Goal: Navigation & Orientation: Understand site structure

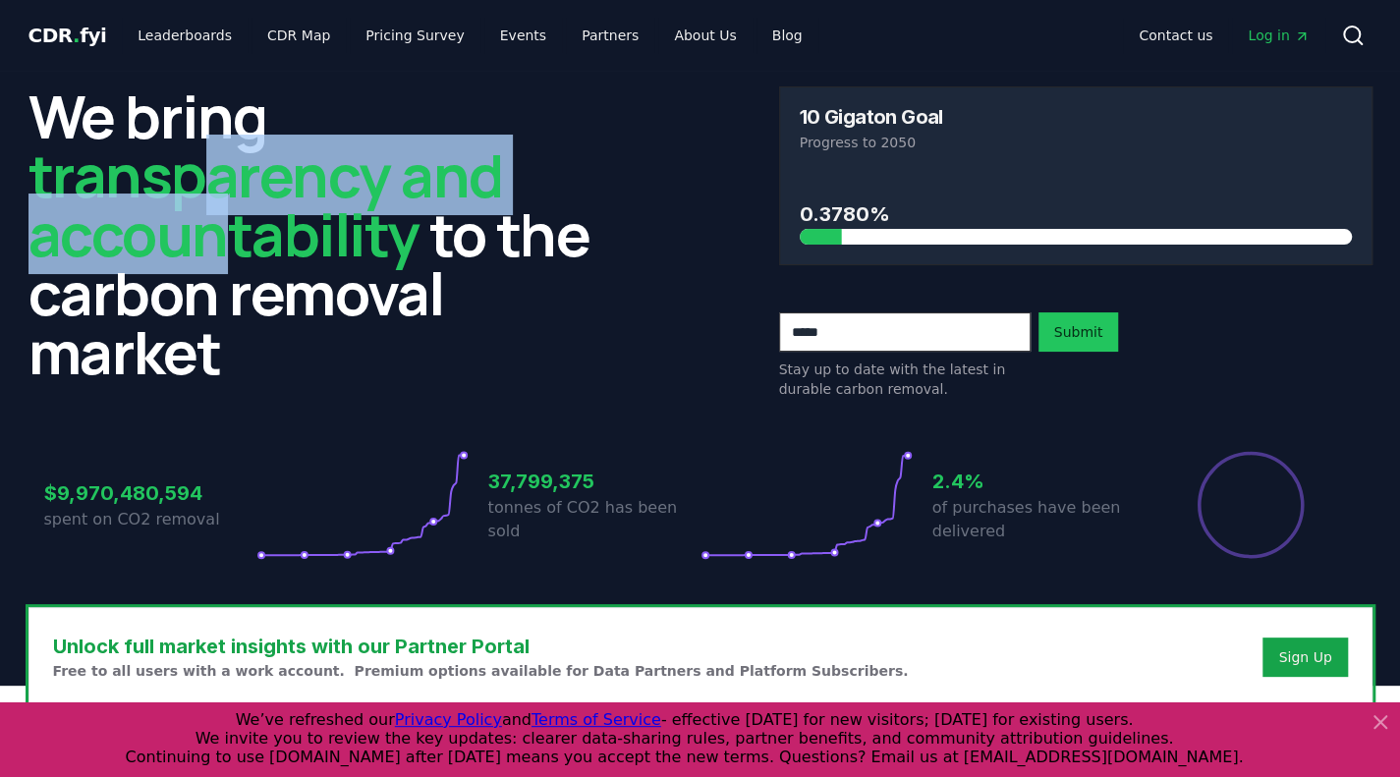
drag, startPoint x: 196, startPoint y: 213, endPoint x: 175, endPoint y: 205, distance: 23.0
click at [188, 207] on span "transparency and accountability" at bounding box center [265, 205] width 475 height 140
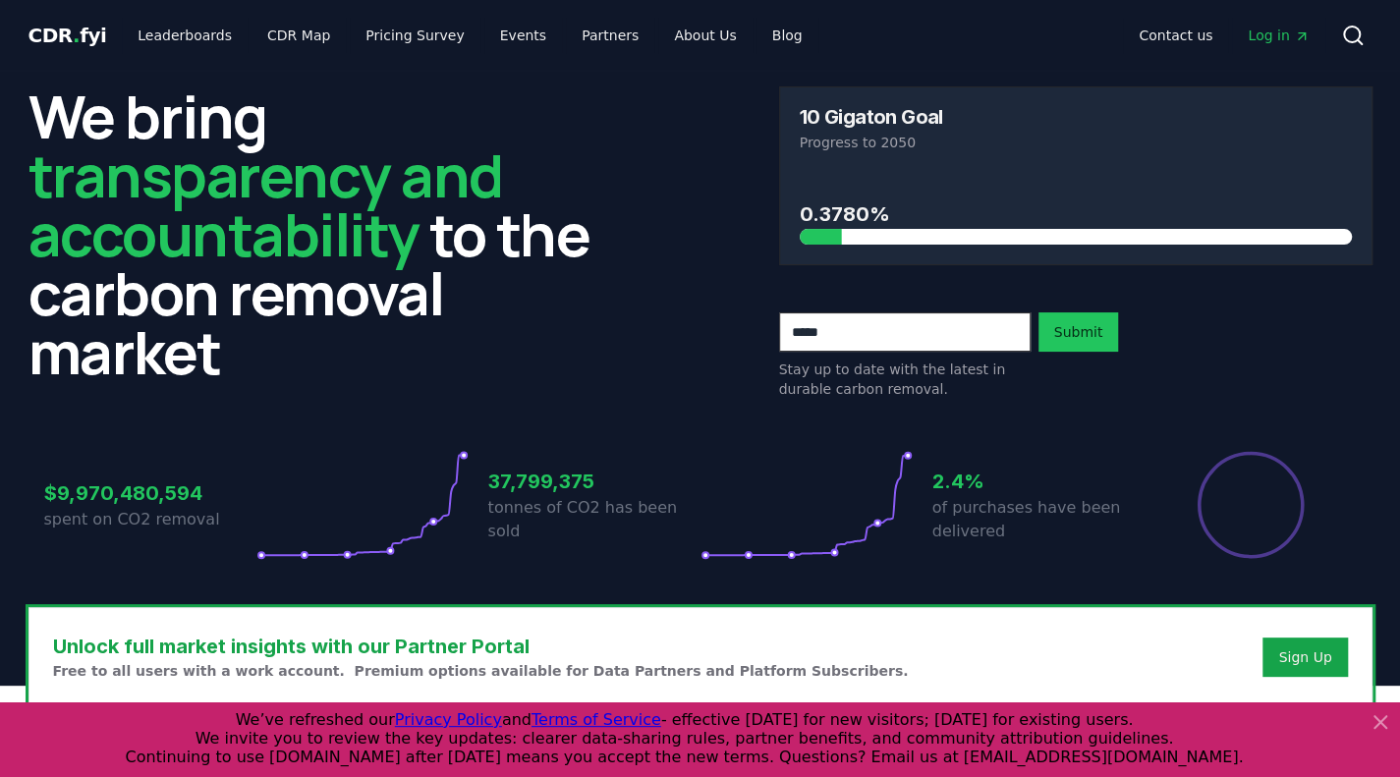
drag, startPoint x: 169, startPoint y: 226, endPoint x: 187, endPoint y: 233, distance: 19.0
click at [185, 234] on span "transparency and accountability" at bounding box center [265, 205] width 475 height 140
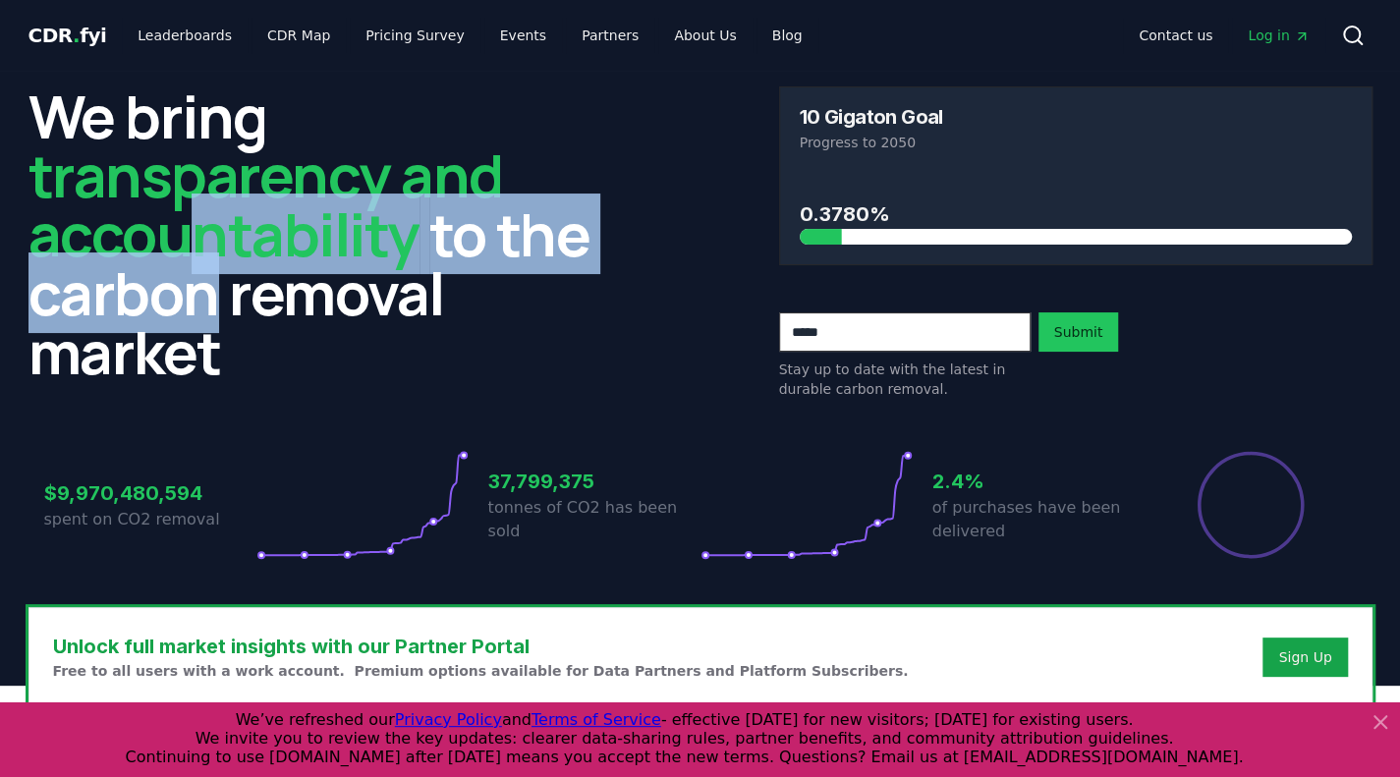
drag, startPoint x: 220, startPoint y: 258, endPoint x: 163, endPoint y: 215, distance: 71.5
click at [165, 215] on h2 "We bring transparency and accountability to the carbon removal market" at bounding box center [324, 233] width 593 height 295
drag, startPoint x: 163, startPoint y: 215, endPoint x: 126, endPoint y: 204, distance: 38.9
click at [163, 215] on span "transparency and accountability" at bounding box center [265, 205] width 475 height 140
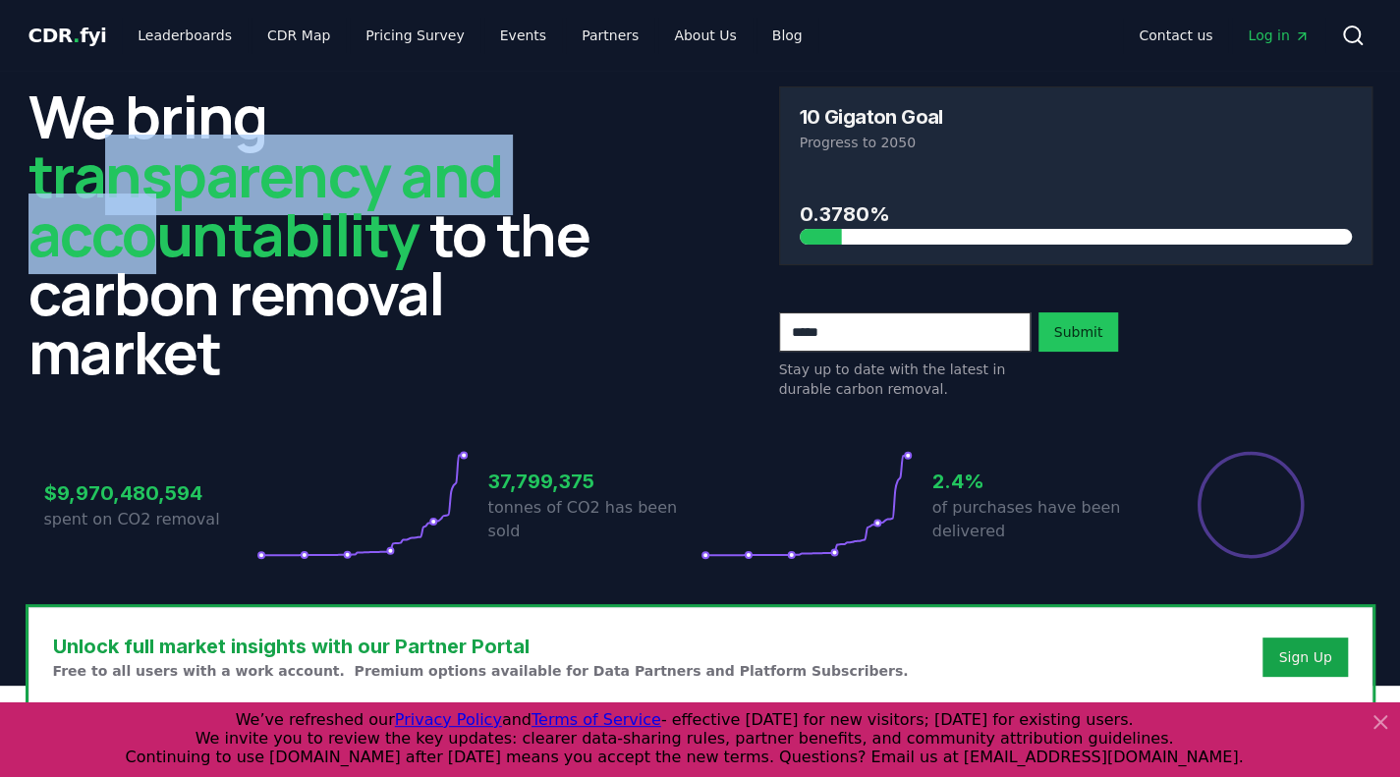
drag, startPoint x: 126, startPoint y: 204, endPoint x: 176, endPoint y: 237, distance: 59.7
click at [174, 239] on span "transparency and accountability" at bounding box center [265, 205] width 475 height 140
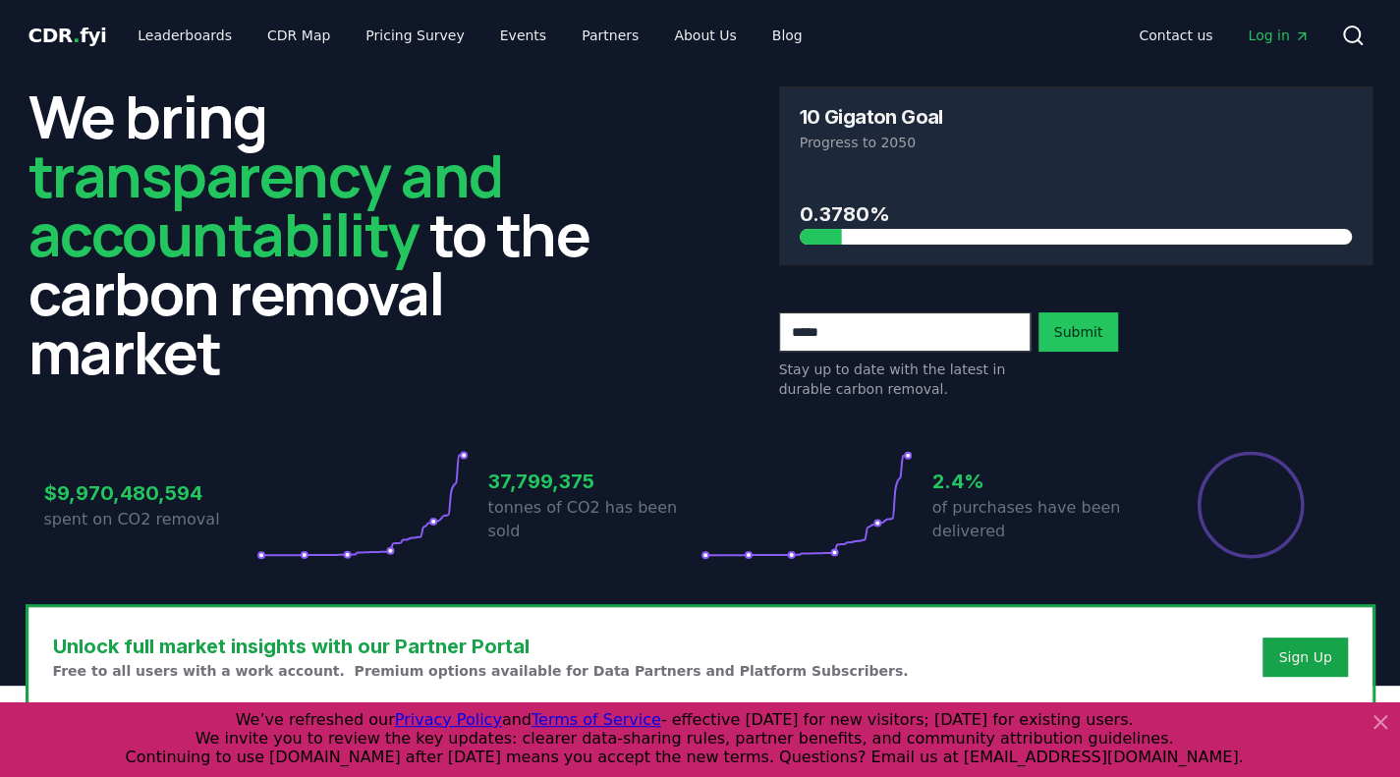
drag, startPoint x: 176, startPoint y: 237, endPoint x: 224, endPoint y: 252, distance: 50.6
click at [176, 238] on span "transparency and accountability" at bounding box center [265, 205] width 475 height 140
click at [188, 213] on span "transparency and accountability" at bounding box center [265, 205] width 475 height 140
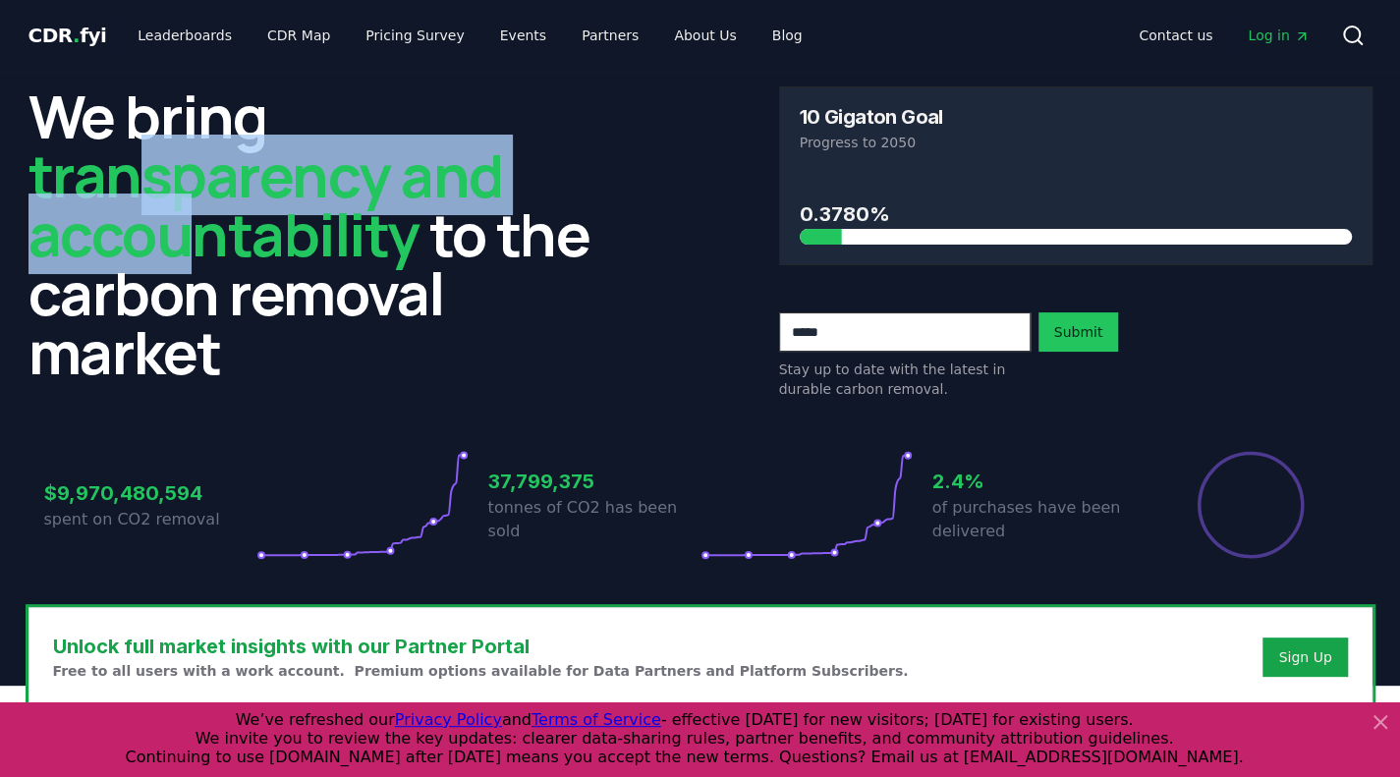
drag, startPoint x: 154, startPoint y: 199, endPoint x: 190, endPoint y: 221, distance: 41.5
click at [188, 221] on span "transparency and accountability" at bounding box center [265, 205] width 475 height 140
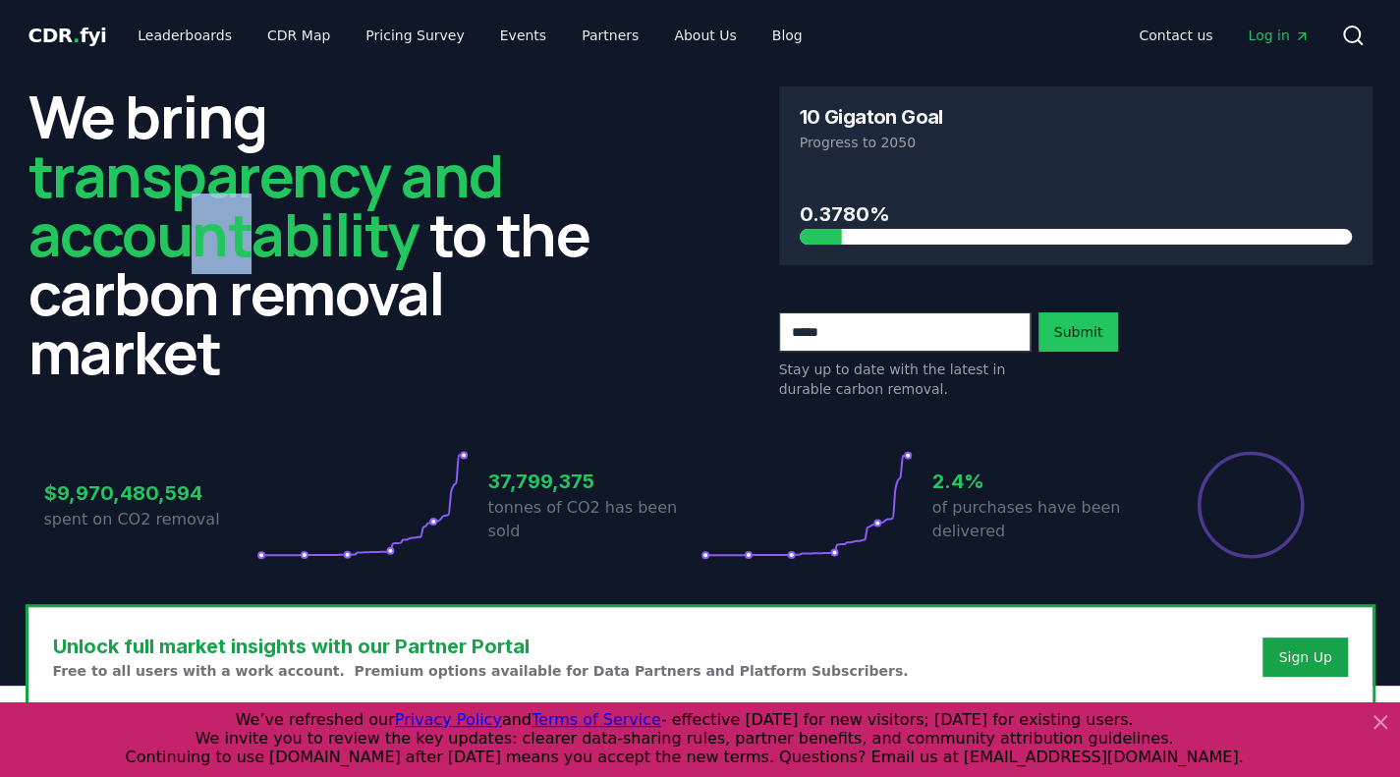
drag, startPoint x: 243, startPoint y: 234, endPoint x: 175, endPoint y: 199, distance: 76.0
click at [176, 201] on span "transparency and accountability" at bounding box center [265, 205] width 475 height 140
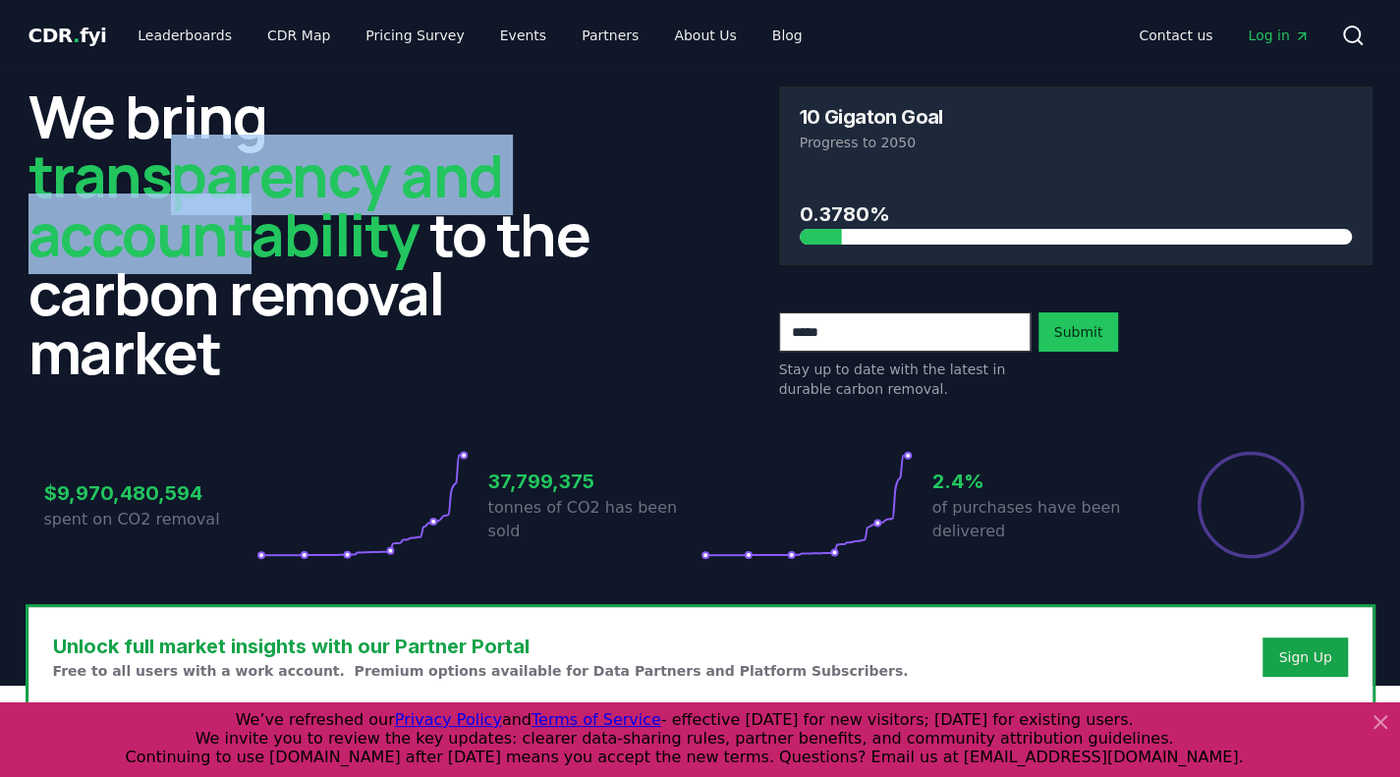
click at [175, 199] on span "transparency and accountability" at bounding box center [265, 205] width 475 height 140
drag, startPoint x: 191, startPoint y: 241, endPoint x: 208, endPoint y: 256, distance: 23.7
click at [203, 254] on h2 "We bring transparency and accountability to the carbon removal market" at bounding box center [324, 233] width 593 height 295
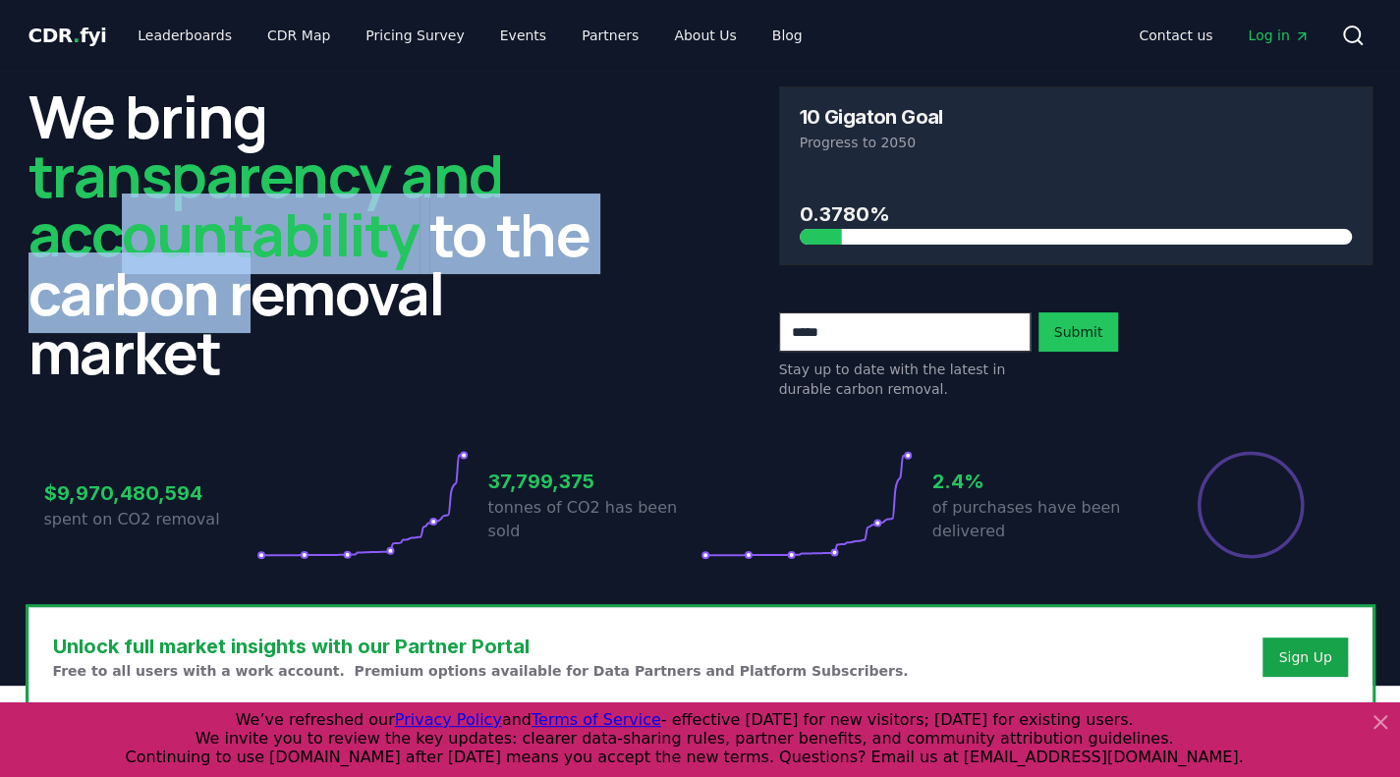
click at [122, 251] on h2 "We bring transparency and accountability to the carbon removal market" at bounding box center [324, 233] width 593 height 295
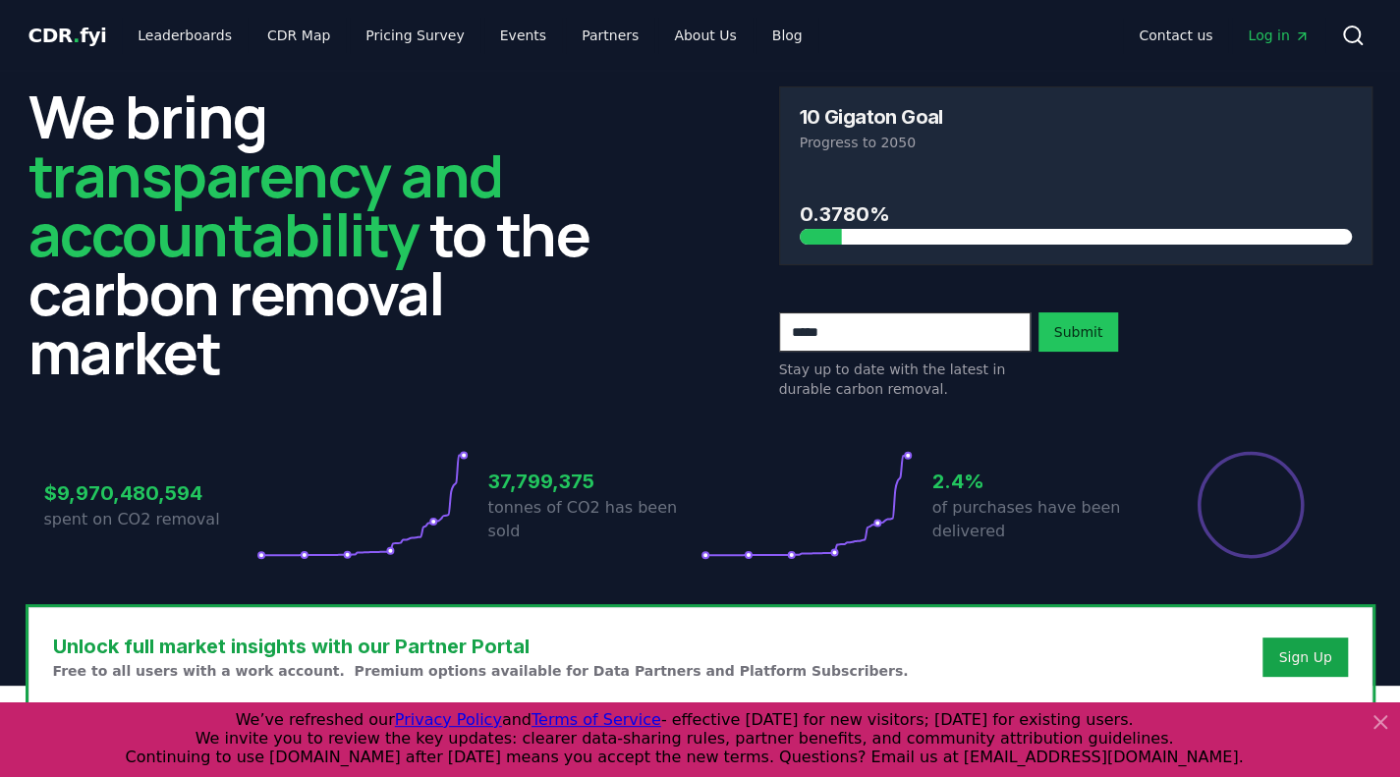
drag, startPoint x: 217, startPoint y: 213, endPoint x: 163, endPoint y: 178, distance: 64.6
click at [170, 182] on span "transparency and accountability" at bounding box center [265, 205] width 475 height 140
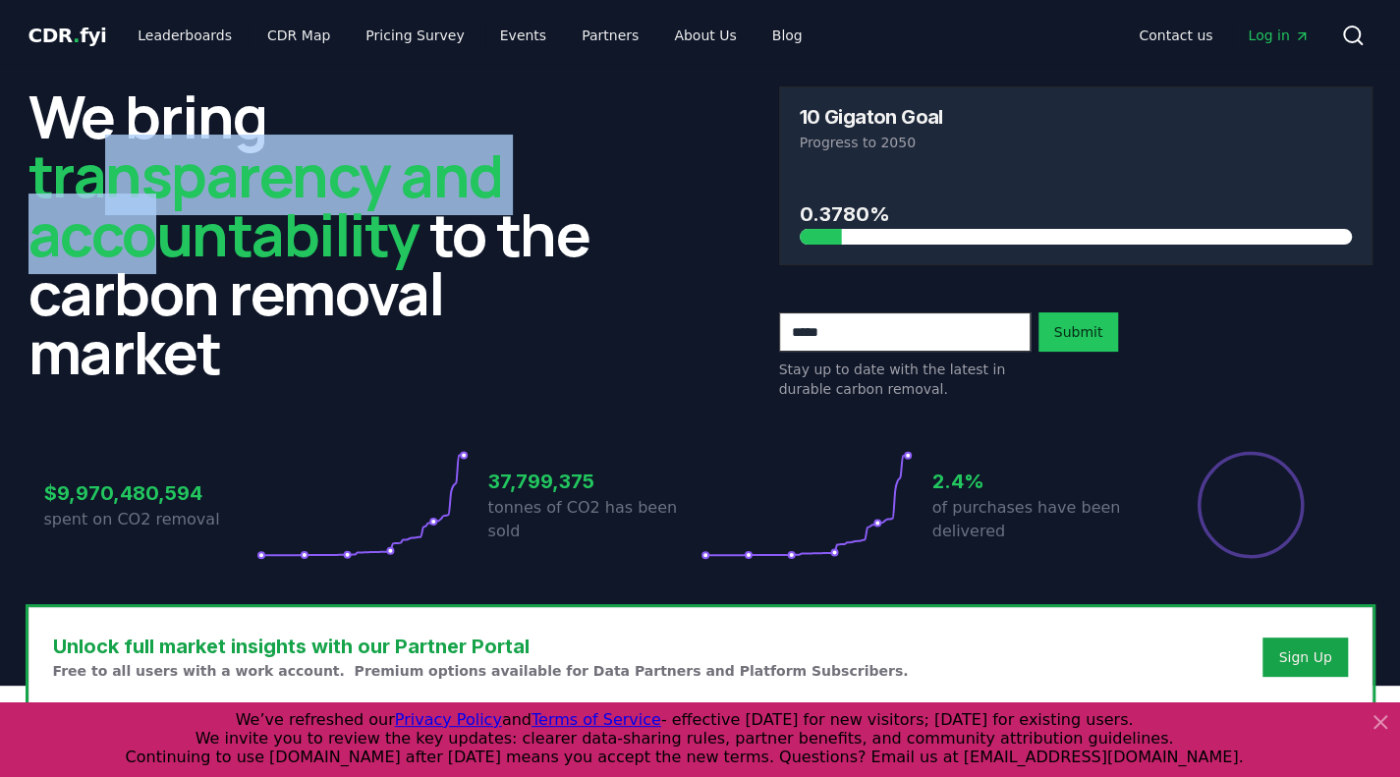
drag, startPoint x: 134, startPoint y: 193, endPoint x: 220, endPoint y: 258, distance: 108.7
click at [220, 258] on h2 "We bring transparency and accountability to the carbon removal market" at bounding box center [324, 233] width 593 height 295
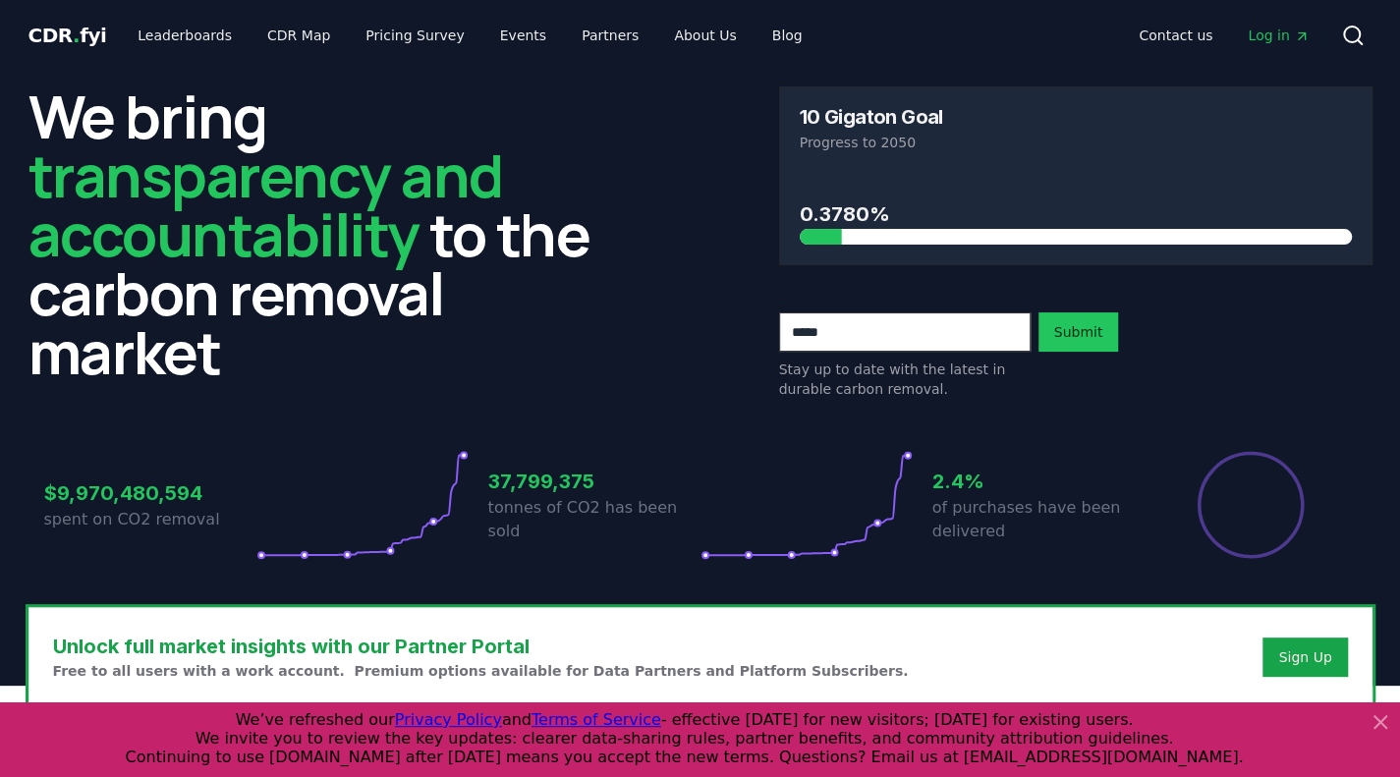
drag, startPoint x: 227, startPoint y: 257, endPoint x: 357, endPoint y: 92, distance: 209.9
click at [230, 257] on h2 "We bring transparency and accountability to the carbon removal market" at bounding box center [324, 233] width 593 height 295
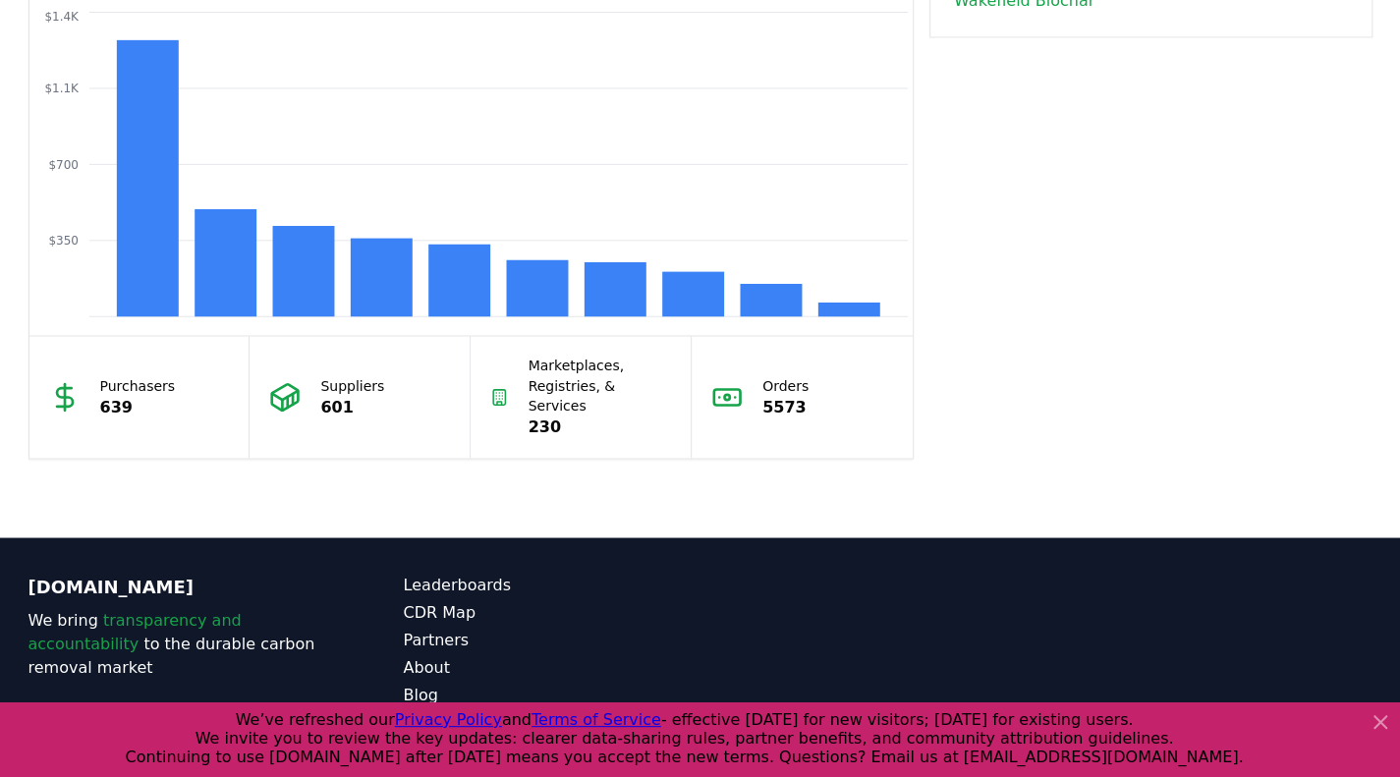
scroll to position [1772, 0]
